Goal: Transaction & Acquisition: Purchase product/service

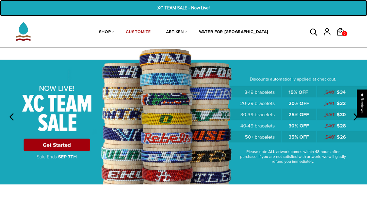
click at [177, 5] on span "XC TEAM SALE - Now Live!" at bounding box center [183, 8] width 140 height 7
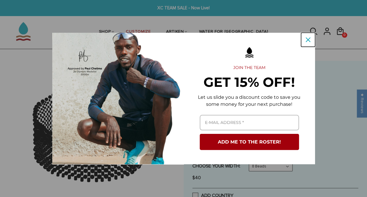
click at [308, 39] on icon "close icon" at bounding box center [307, 39] width 5 height 5
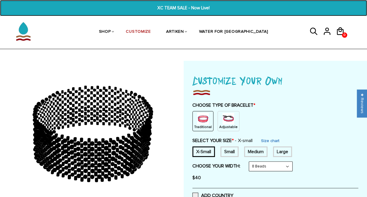
click at [175, 7] on span "XC TEAM SALE - Now Live!" at bounding box center [183, 8] width 140 height 7
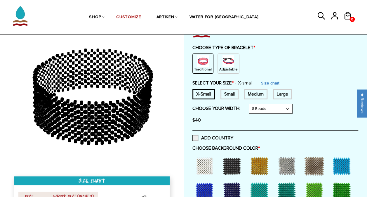
scroll to position [58, 0]
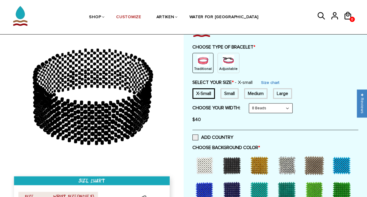
click at [228, 56] on img at bounding box center [228, 61] width 12 height 12
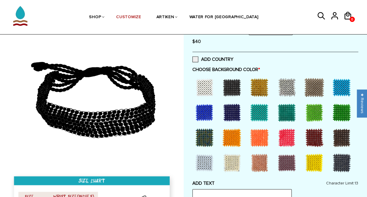
scroll to position [114, 0]
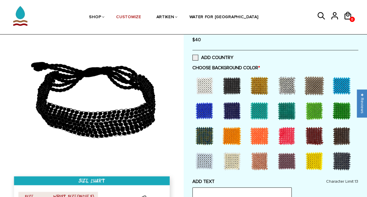
click at [314, 133] on div at bounding box center [313, 135] width 23 height 23
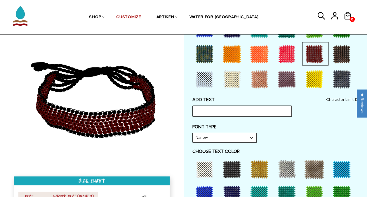
scroll to position [197, 0]
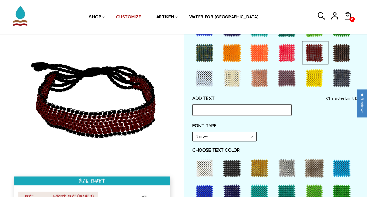
click at [221, 109] on input "text" at bounding box center [241, 109] width 99 height 11
type input "UChicago XC"
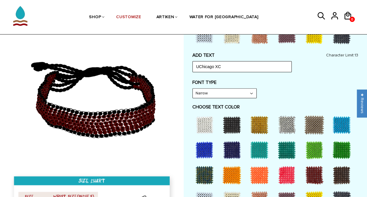
scroll to position [243, 0]
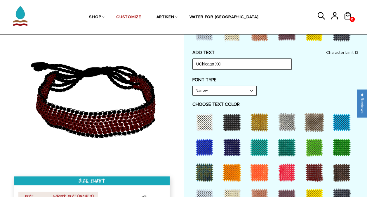
click at [242, 91] on select "Narrow Bold" at bounding box center [225, 90] width 64 height 9
click at [193, 86] on select "Narrow Bold" at bounding box center [225, 90] width 64 height 9
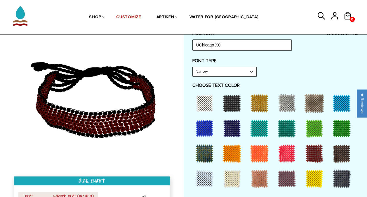
scroll to position [262, 0]
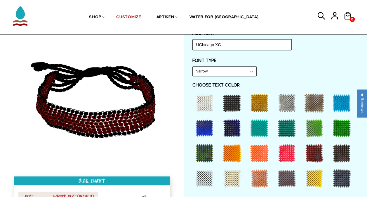
click at [200, 96] on div at bounding box center [204, 102] width 23 height 23
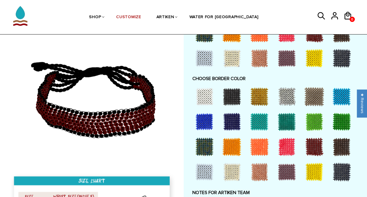
scroll to position [382, 0]
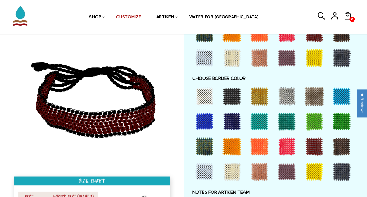
click at [200, 97] on div at bounding box center [204, 95] width 23 height 23
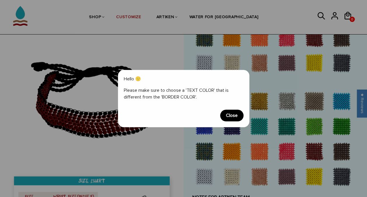
scroll to position [377, 0]
click at [231, 112] on span "Close" at bounding box center [231, 115] width 23 height 12
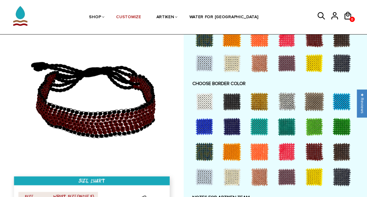
click at [234, 101] on div at bounding box center [231, 101] width 23 height 23
click at [309, 149] on div at bounding box center [313, 151] width 23 height 23
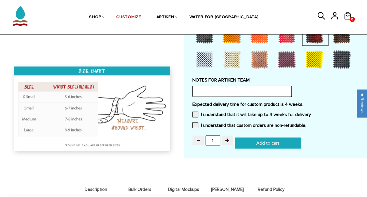
scroll to position [493, 0]
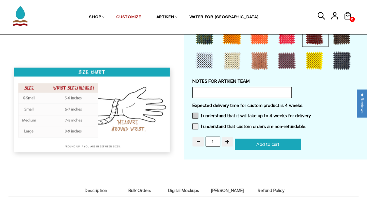
click at [211, 112] on label "I understand that it will take up to 4 weeks for delivery." at bounding box center [251, 115] width 119 height 6
click at [311, 113] on input "I understand that it will take up to 4 weeks for delivery." at bounding box center [311, 113] width 0 height 0
click at [204, 120] on div "Expected delivery time for custom product is 4 weeks. I understand that it will…" at bounding box center [275, 117] width 166 height 30
click at [200, 124] on label "I understand that custom orders are non-refundable." at bounding box center [249, 126] width 114 height 6
click at [306, 124] on input "I understand that custom orders are non-refundable." at bounding box center [306, 124] width 0 height 0
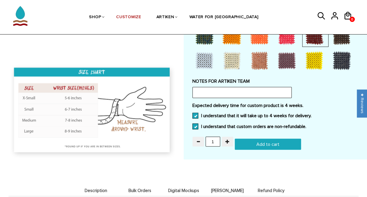
click at [251, 140] on input "Add to cart" at bounding box center [268, 143] width 66 height 11
type input "Add to cart"
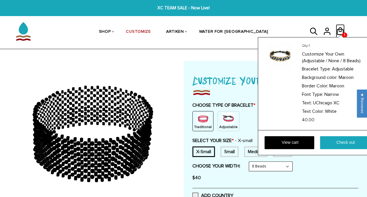
click at [343, 29] on icon at bounding box center [339, 31] width 9 height 14
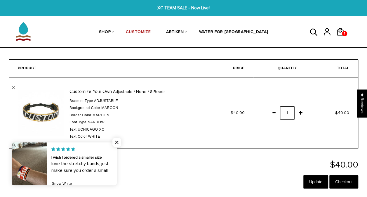
click at [300, 113] on span at bounding box center [301, 112] width 10 height 11
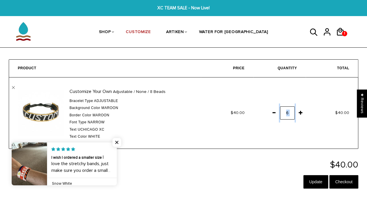
click at [300, 113] on span at bounding box center [301, 112] width 10 height 11
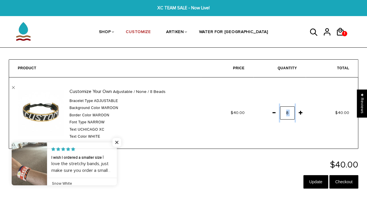
click at [300, 113] on span at bounding box center [301, 112] width 10 height 11
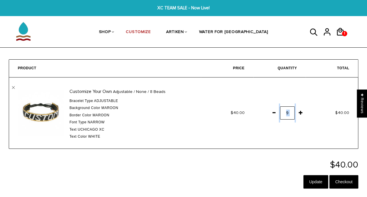
click at [300, 113] on span at bounding box center [301, 112] width 10 height 11
drag, startPoint x: 300, startPoint y: 113, endPoint x: 258, endPoint y: 129, distance: 45.5
click at [258, 129] on td "1" at bounding box center [279, 112] width 52 height 71
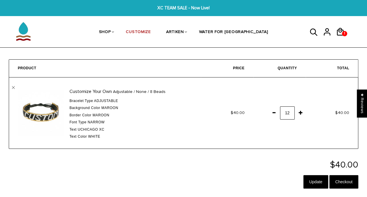
click at [249, 146] on td "$40.00" at bounding box center [227, 112] width 52 height 71
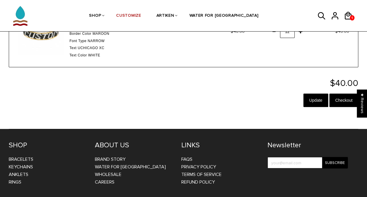
scroll to position [105, 0]
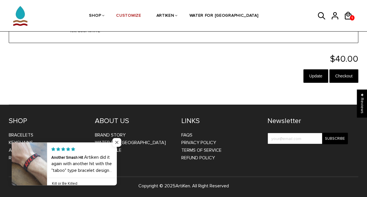
click at [118, 141] on span "Close popup widget" at bounding box center [116, 142] width 9 height 9
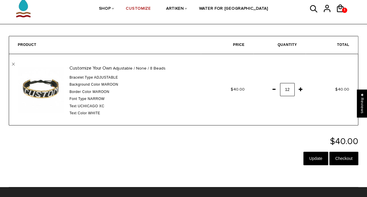
scroll to position [0, 0]
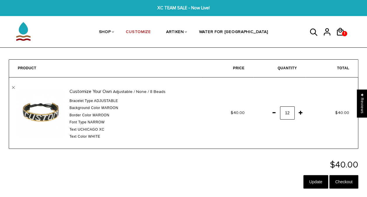
click at [299, 113] on span at bounding box center [301, 112] width 10 height 11
drag, startPoint x: 299, startPoint y: 113, endPoint x: 252, endPoint y: 124, distance: 48.4
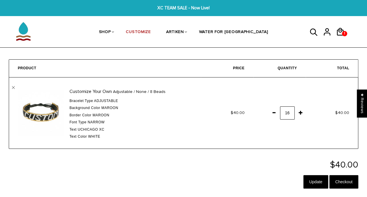
click at [252, 124] on td "$40.00" at bounding box center [227, 112] width 52 height 71
click at [274, 112] on span at bounding box center [274, 112] width 10 height 11
click at [342, 181] on input "Checkout" at bounding box center [343, 181] width 29 height 13
click at [317, 181] on input "Update" at bounding box center [315, 181] width 25 height 13
click at [345, 183] on input "Checkout" at bounding box center [343, 181] width 29 height 13
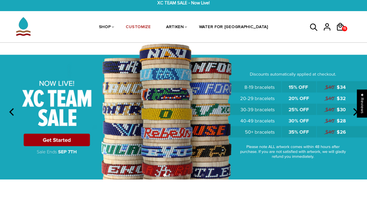
scroll to position [5, 0]
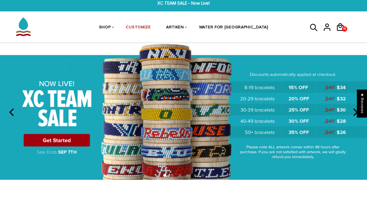
click at [67, 143] on img at bounding box center [183, 111] width 367 height 136
